Goal: Task Accomplishment & Management: Manage account settings

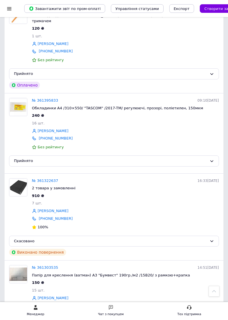
scroll to position [1467, 0]
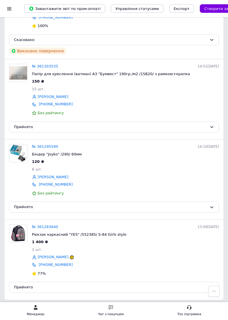
click at [38, 306] on link "3" at bounding box center [37, 312] width 13 height 12
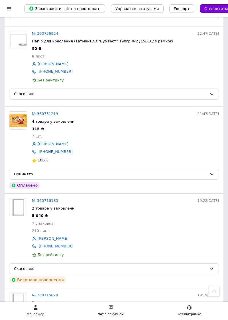
scroll to position [1560, 0]
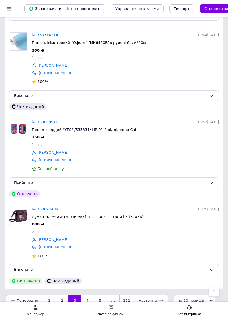
click at [97, 298] on link "5" at bounding box center [100, 301] width 13 height 12
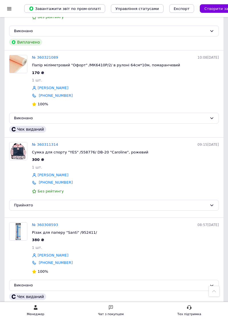
scroll to position [1173, 0]
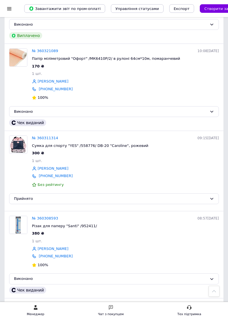
click at [24, 143] on img at bounding box center [18, 145] width 18 height 18
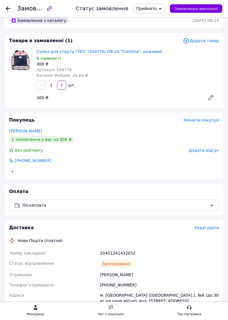
scroll to position [9, 0]
click at [205, 226] on span "Редагувати" at bounding box center [207, 227] width 24 height 5
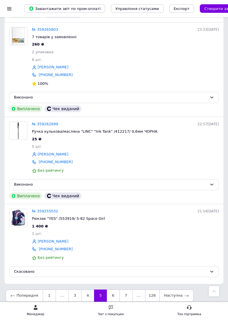
scroll to position [1535, 0]
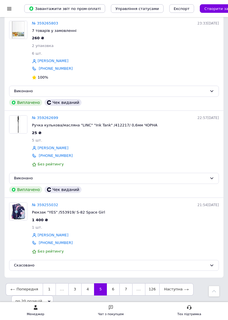
click at [110, 286] on link "6" at bounding box center [113, 290] width 13 height 12
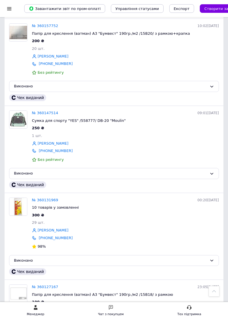
scroll to position [1548, 0]
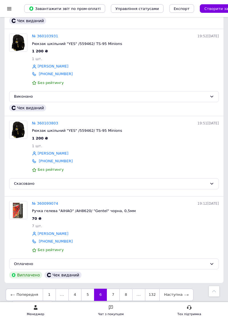
click at [85, 289] on link "5" at bounding box center [87, 295] width 13 height 12
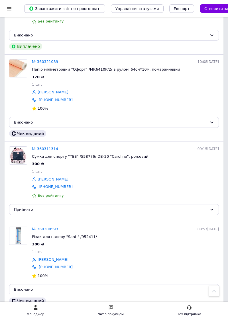
scroll to position [1162, 0]
click at [23, 151] on img at bounding box center [18, 156] width 18 height 18
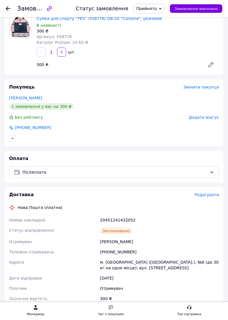
scroll to position [42, 0]
click at [207, 193] on span "Редагувати" at bounding box center [207, 194] width 24 height 5
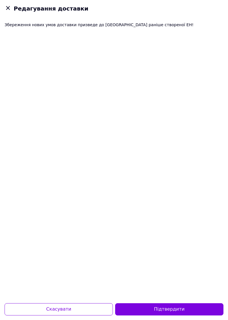
click at [170, 316] on button "Підтвердити" at bounding box center [169, 310] width 108 height 12
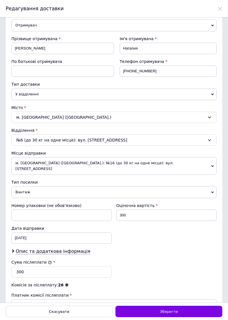
scroll to position [54, 0]
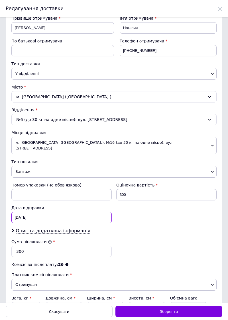
click at [43, 212] on div "04.09.2025 < 2025 > < Сентябрь > Пн Вт Ср Чт Пт Сб Вс 1 2 3 4 5 6 7 8 9 10 11 1…" at bounding box center [61, 217] width 100 height 11
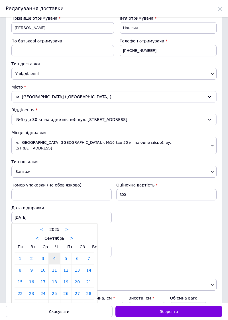
click at [67, 265] on link "12" at bounding box center [65, 270] width 11 height 11
type input "12.09.2025"
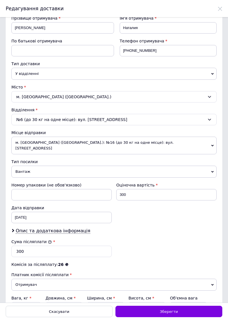
click at [167, 314] on span "Зберегти" at bounding box center [169, 312] width 18 height 4
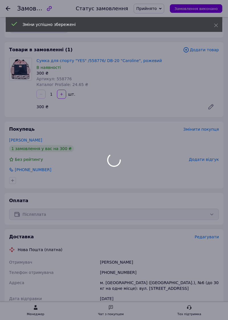
scroll to position [42, 0]
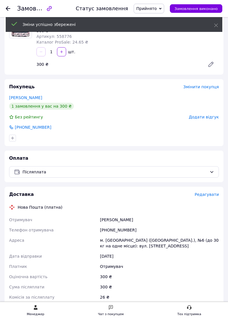
click at [204, 193] on span "Редагувати" at bounding box center [207, 194] width 24 height 5
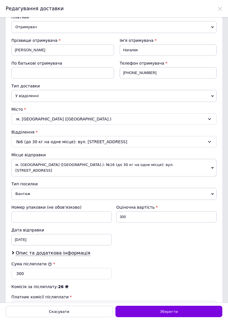
scroll to position [54, 0]
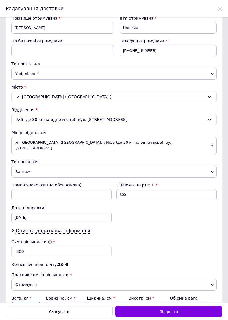
click at [28, 302] on input "5" at bounding box center [26, 307] width 30 height 11
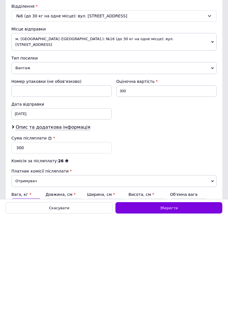
type input "1"
click at [168, 314] on span "Зберегти" at bounding box center [169, 312] width 18 height 4
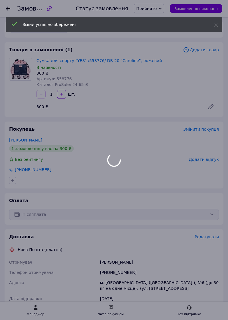
scroll to position [42, 0]
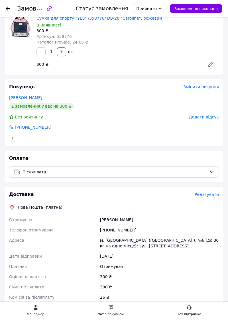
click at [206, 193] on span "Редагувати" at bounding box center [207, 194] width 24 height 5
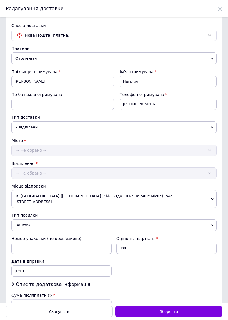
scroll to position [0, 0]
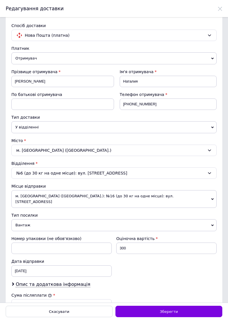
click at [167, 314] on span "Зберегти" at bounding box center [169, 312] width 18 height 4
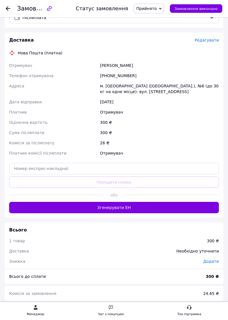
scroll to position [195, 0]
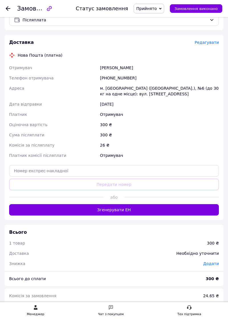
click at [115, 208] on button "Згенерувати ЕН" at bounding box center [114, 209] width 210 height 11
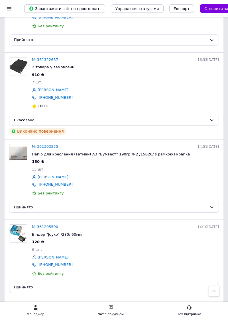
scroll to position [1467, 0]
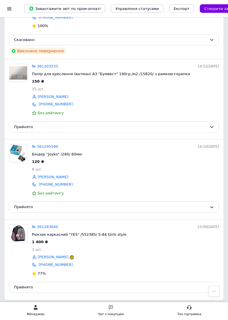
click at [38, 306] on link "3" at bounding box center [37, 312] width 13 height 12
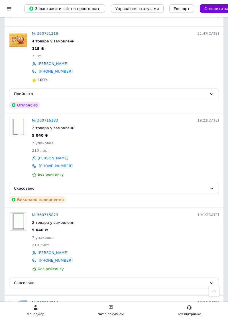
scroll to position [1560, 0]
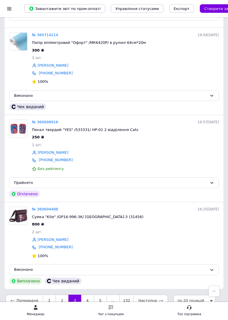
click at [85, 295] on link "4" at bounding box center [87, 301] width 13 height 12
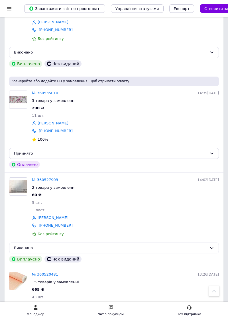
scroll to position [879, 0]
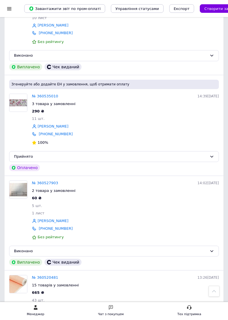
click at [20, 103] on img at bounding box center [18, 103] width 18 height 18
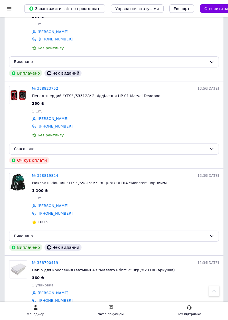
scroll to position [1514, 0]
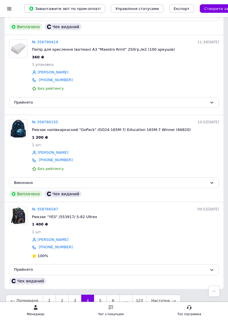
click at [72, 297] on link "3" at bounding box center [74, 301] width 13 height 12
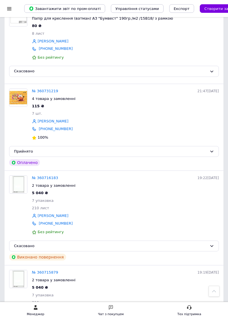
scroll to position [1560, 0]
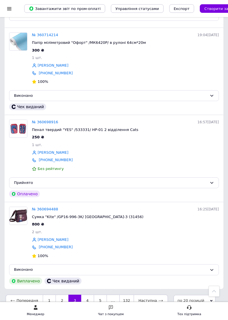
click at [59, 296] on link "2" at bounding box center [62, 301] width 13 height 12
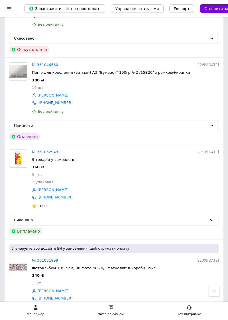
scroll to position [1558, 0]
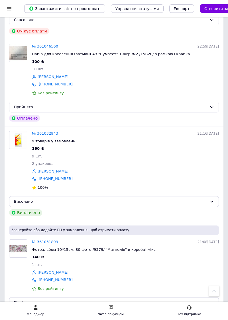
click at [19, 241] on img at bounding box center [18, 249] width 18 height 18
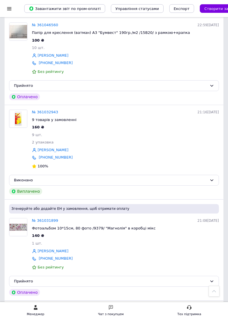
scroll to position [1111, 0]
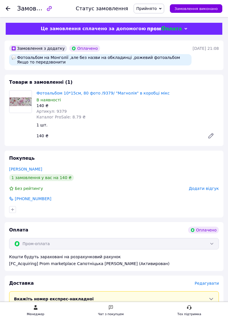
click at [24, 97] on img at bounding box center [20, 102] width 22 height 22
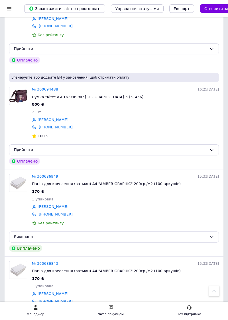
scroll to position [1139, 0]
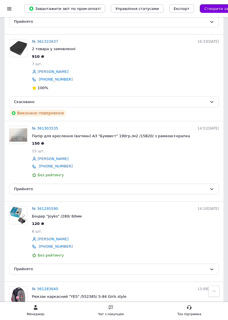
scroll to position [1467, 0]
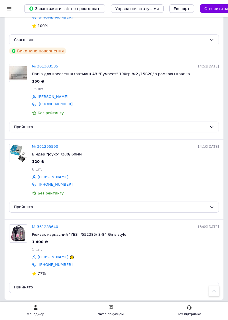
click at [38, 306] on link "3" at bounding box center [37, 312] width 13 height 12
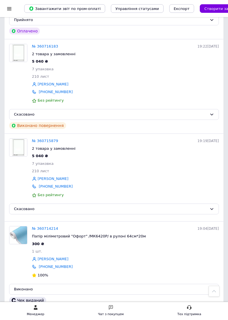
scroll to position [1560, 0]
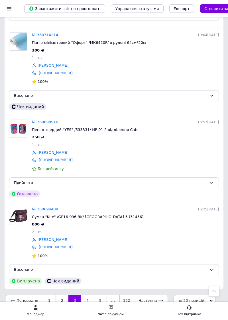
click at [84, 299] on link "4" at bounding box center [87, 301] width 13 height 12
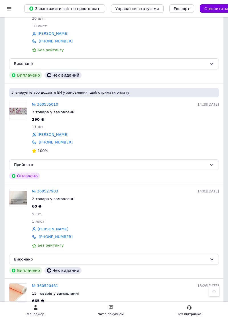
scroll to position [873, 0]
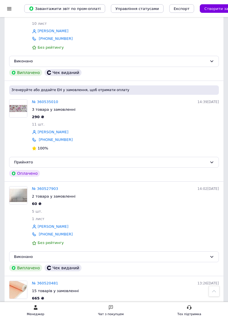
click at [23, 101] on img at bounding box center [18, 109] width 18 height 18
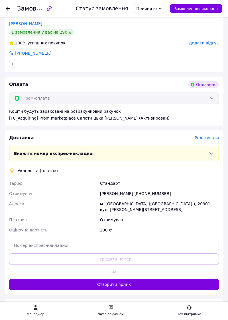
scroll to position [266, 0]
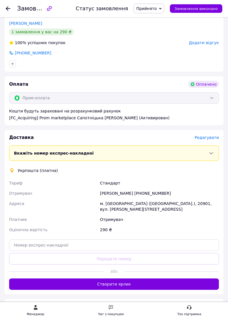
click at [117, 279] on button "Створити ярлик" at bounding box center [114, 284] width 210 height 11
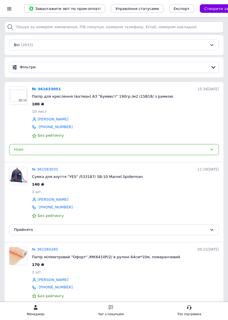
click at [21, 92] on img at bounding box center [18, 96] width 18 height 18
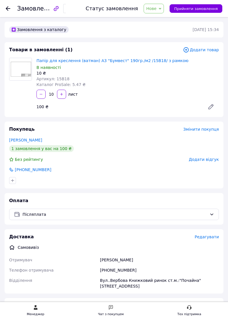
click at [156, 7] on span "Нове" at bounding box center [151, 8] width 10 height 5
click at [161, 18] on li "Прийнято" at bounding box center [157, 20] width 26 height 9
click at [154, 8] on span "Прийнято" at bounding box center [146, 8] width 21 height 5
click at [150, 21] on li "Виконано" at bounding box center [149, 20] width 30 height 9
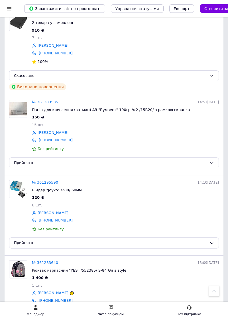
scroll to position [1467, 0]
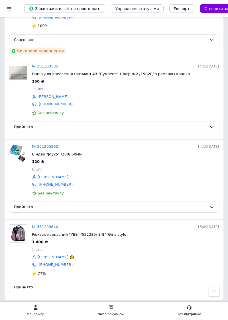
click at [25, 306] on link "2" at bounding box center [25, 312] width 13 height 12
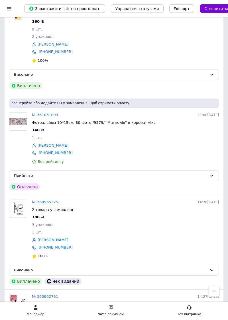
scroll to position [1558, 0]
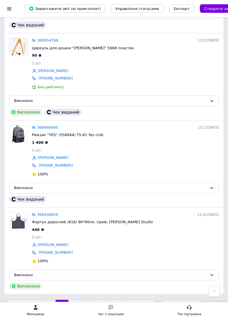
click at [85, 300] on link "4" at bounding box center [87, 306] width 13 height 12
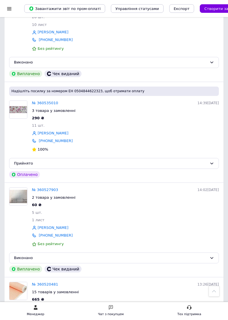
scroll to position [872, 0]
click at [20, 104] on img at bounding box center [18, 110] width 18 height 18
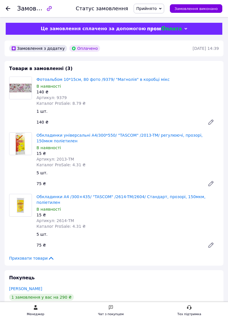
click at [8, 7] on icon at bounding box center [8, 8] width 5 height 5
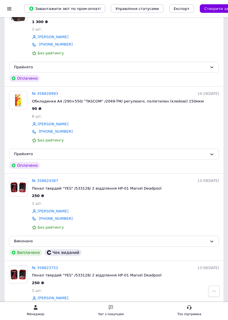
scroll to position [1514, 0]
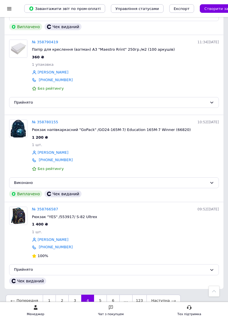
click at [71, 297] on link "3" at bounding box center [74, 301] width 13 height 12
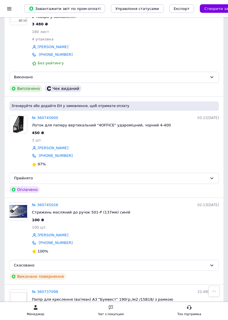
scroll to position [874, 0]
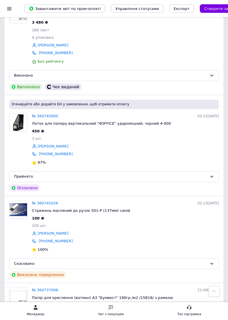
click at [24, 119] on img at bounding box center [18, 123] width 18 height 18
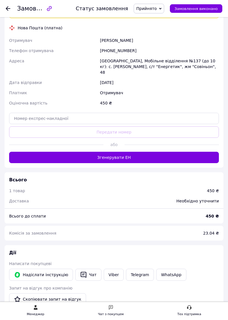
scroll to position [275, 0]
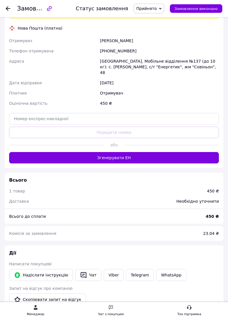
click at [114, 152] on button "Згенерувати ЕН" at bounding box center [114, 157] width 210 height 11
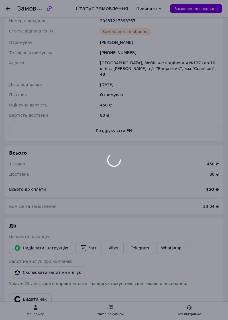
scroll to position [255, 0]
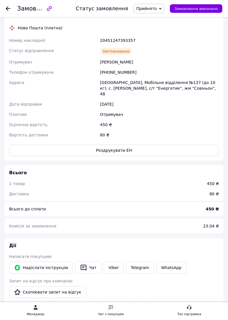
click at [9, 7] on icon at bounding box center [8, 8] width 5 height 5
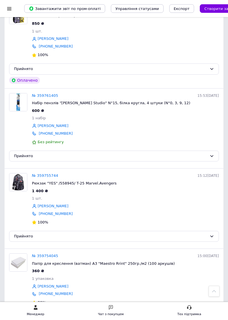
scroll to position [1503, 0]
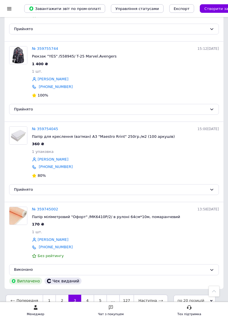
click at [59, 297] on link "2" at bounding box center [62, 301] width 13 height 12
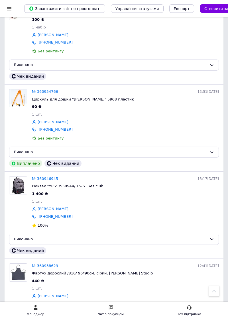
scroll to position [1558, 0]
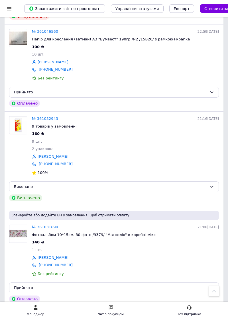
click at [21, 225] on img at bounding box center [18, 234] width 18 height 18
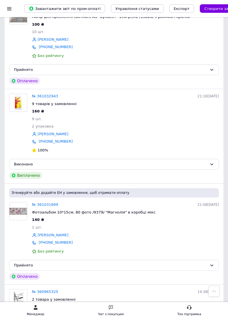
scroll to position [1126, 0]
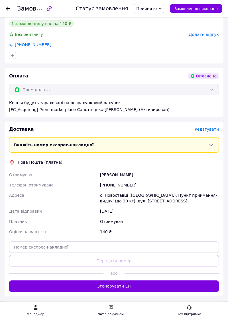
scroll to position [154, 0]
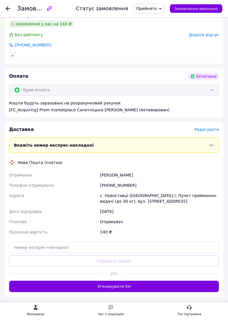
click at [114, 286] on button "Згенерувати ЕН" at bounding box center [114, 286] width 210 height 11
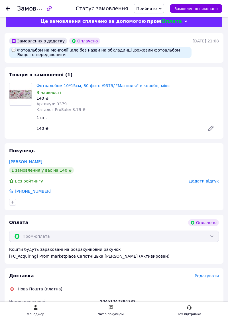
scroll to position [0, 0]
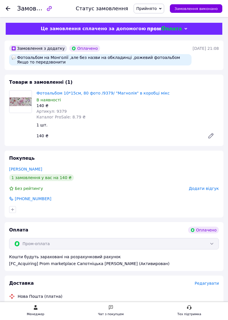
click at [9, 6] on icon at bounding box center [8, 8] width 5 height 5
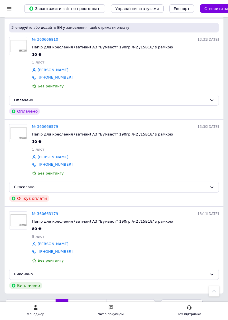
scroll to position [1652, 0]
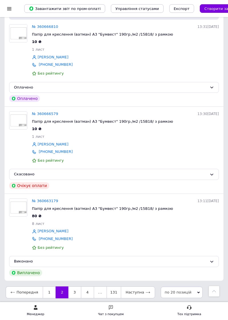
click at [72, 297] on link "3" at bounding box center [74, 293] width 13 height 12
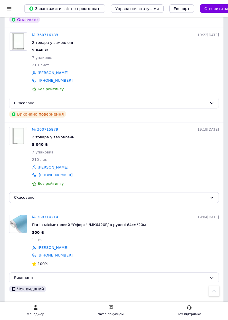
scroll to position [1560, 0]
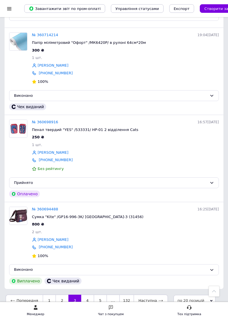
click at [60, 297] on link "2" at bounding box center [62, 301] width 13 height 12
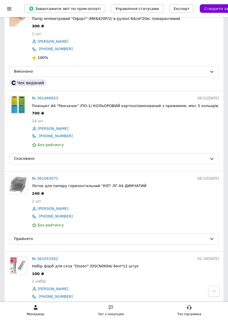
scroll to position [700, 0]
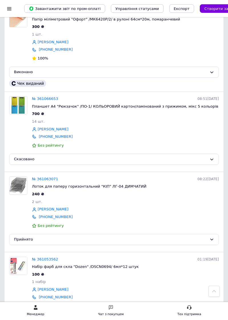
click at [23, 177] on img at bounding box center [18, 186] width 18 height 18
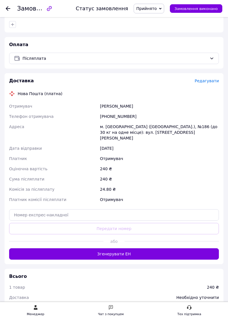
scroll to position [166, 0]
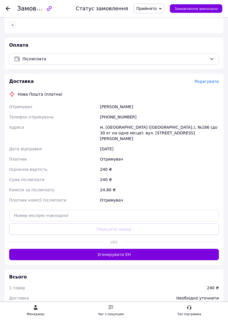
click at [113, 249] on button "Згенерувати ЕН" at bounding box center [114, 254] width 210 height 11
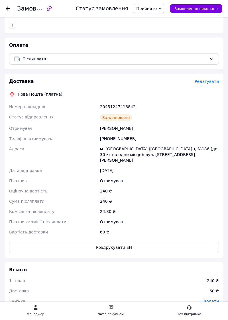
click at [9, 7] on icon at bounding box center [8, 8] width 5 height 5
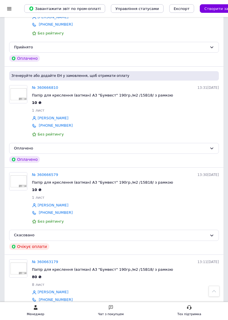
scroll to position [1652, 0]
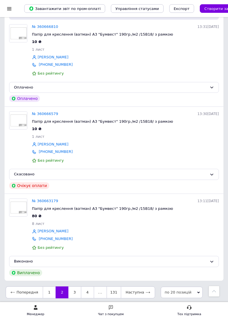
click at [46, 298] on link "1" at bounding box center [49, 293] width 13 height 12
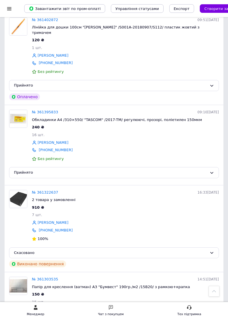
scroll to position [1467, 0]
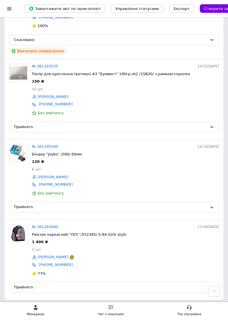
click at [17, 145] on img at bounding box center [18, 154] width 18 height 18
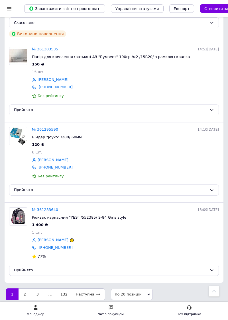
scroll to position [1487, 0]
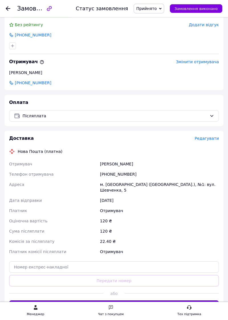
scroll to position [135, 0]
click at [113, 301] on button "Згенерувати ЕН" at bounding box center [114, 305] width 210 height 11
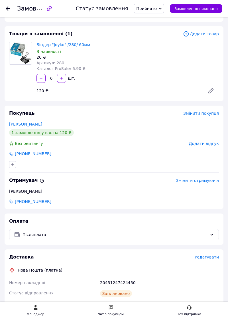
scroll to position [0, 0]
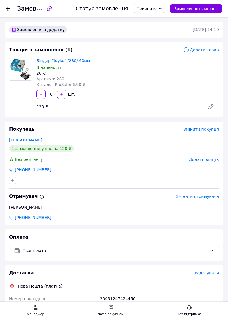
click at [9, 7] on icon at bounding box center [8, 8] width 5 height 5
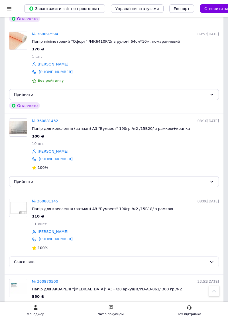
scroll to position [1618, 0]
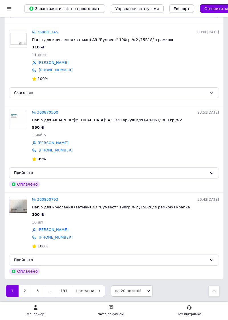
click at [25, 296] on link "2" at bounding box center [25, 291] width 13 height 12
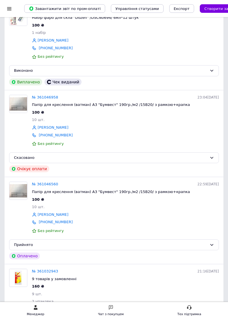
scroll to position [1558, 0]
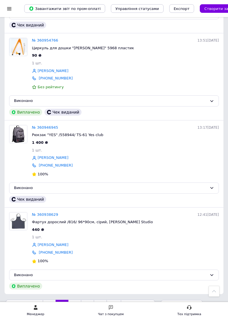
click at [47, 300] on link "1" at bounding box center [49, 306] width 13 height 12
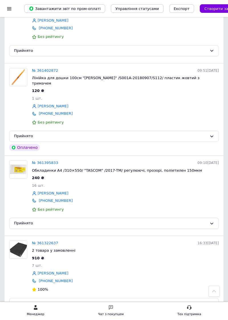
scroll to position [1203, 0]
click at [23, 161] on img at bounding box center [18, 170] width 18 height 18
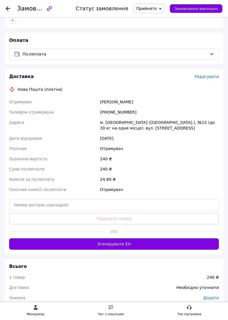
scroll to position [176, 0]
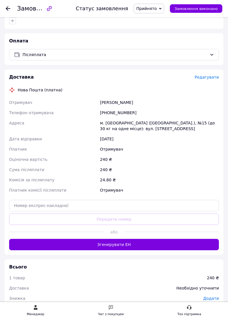
click at [119, 239] on button "Згенерувати ЕН" at bounding box center [114, 244] width 210 height 11
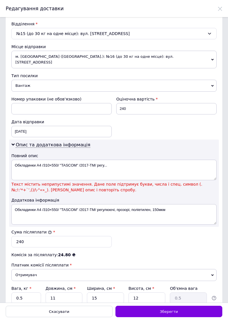
scroll to position [154, 0]
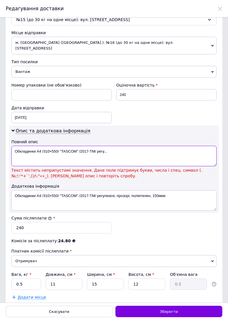
click at [110, 146] on textarea "Обкладинки А4 /310×550/ "TASCOM" /2017-TM/ регу..." at bounding box center [113, 156] width 205 height 21
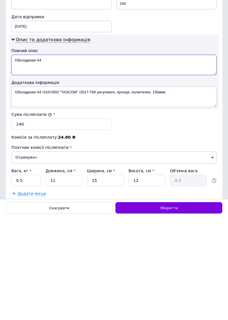
scroll to position [117, 0]
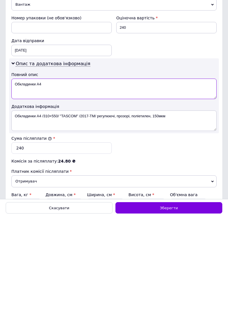
type textarea "Обкладинки А4"
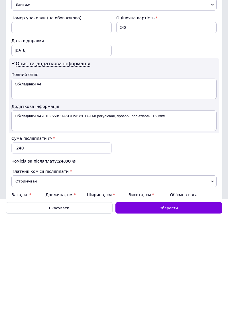
click at [169, 314] on span "Зберегти" at bounding box center [169, 312] width 18 height 4
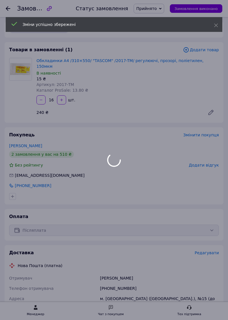
scroll to position [176, 0]
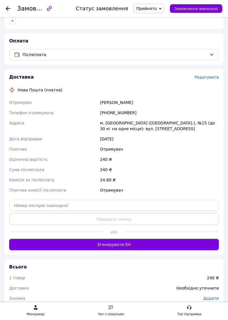
click at [115, 239] on button "Згенерувати ЕН" at bounding box center [114, 244] width 210 height 11
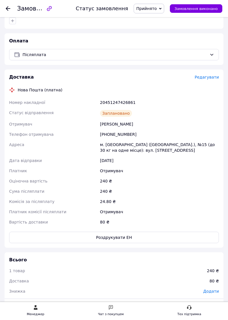
click at [9, 8] on icon at bounding box center [8, 8] width 5 height 5
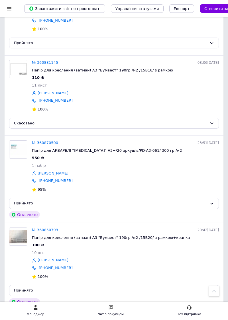
scroll to position [1618, 0]
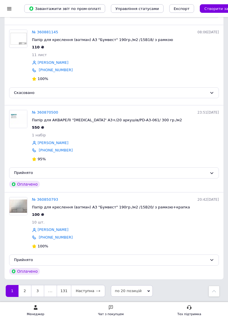
click at [26, 297] on link "2" at bounding box center [25, 291] width 13 height 12
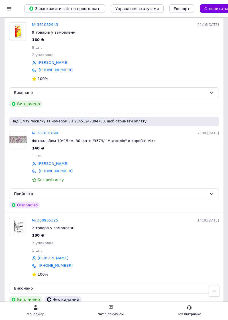
scroll to position [1558, 0]
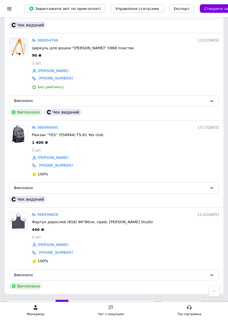
click at [47, 300] on link "1" at bounding box center [49, 306] width 13 height 12
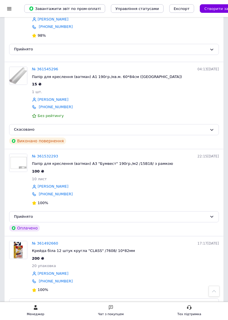
scroll to position [341, 0]
click at [26, 160] on img at bounding box center [18, 163] width 18 height 18
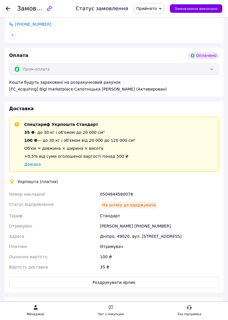
scroll to position [161, 0]
click at [9, 9] on icon at bounding box center [8, 8] width 5 height 5
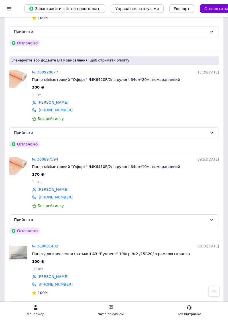
scroll to position [1618, 0]
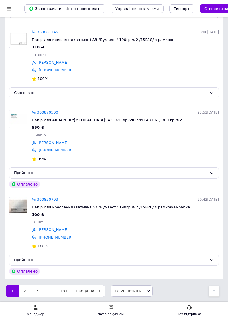
click at [24, 297] on link "2" at bounding box center [25, 291] width 13 height 12
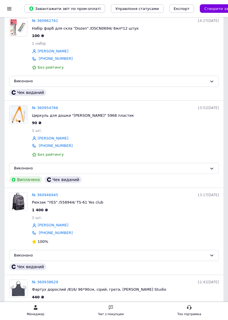
scroll to position [1558, 0]
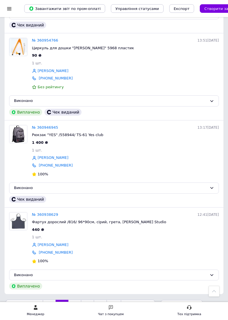
click at [47, 300] on link "1" at bounding box center [49, 306] width 13 height 12
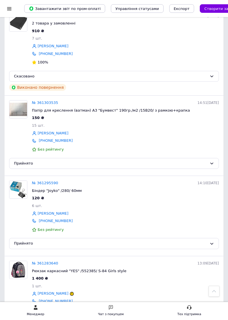
scroll to position [1467, 0]
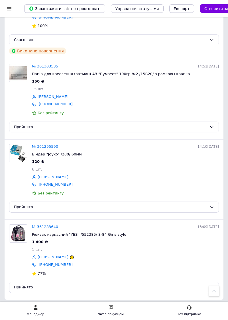
click at [25, 306] on link "2" at bounding box center [25, 312] width 13 height 12
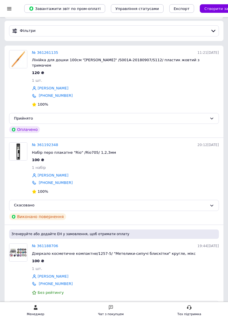
click at [23, 246] on img at bounding box center [18, 253] width 18 height 18
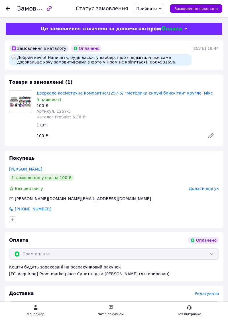
click at [26, 102] on img at bounding box center [20, 102] width 22 height 22
click at [22, 102] on img at bounding box center [20, 102] width 22 height 22
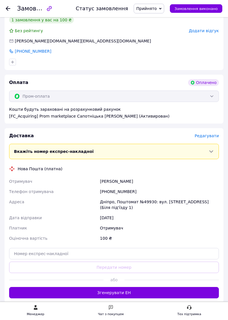
scroll to position [158, 0]
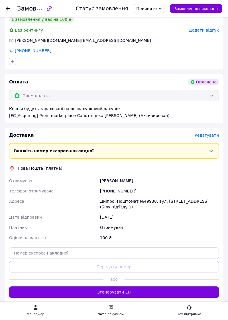
click at [114, 292] on button "Згенерувати ЕН" at bounding box center [114, 292] width 210 height 11
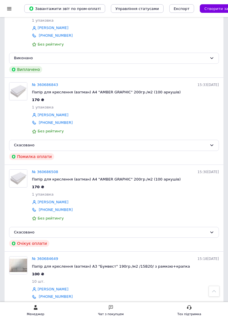
scroll to position [1652, 0]
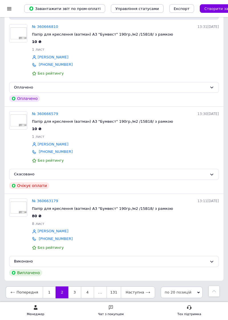
click at [47, 295] on link "1" at bounding box center [49, 293] width 13 height 12
